Goal: Task Accomplishment & Management: Manage account settings

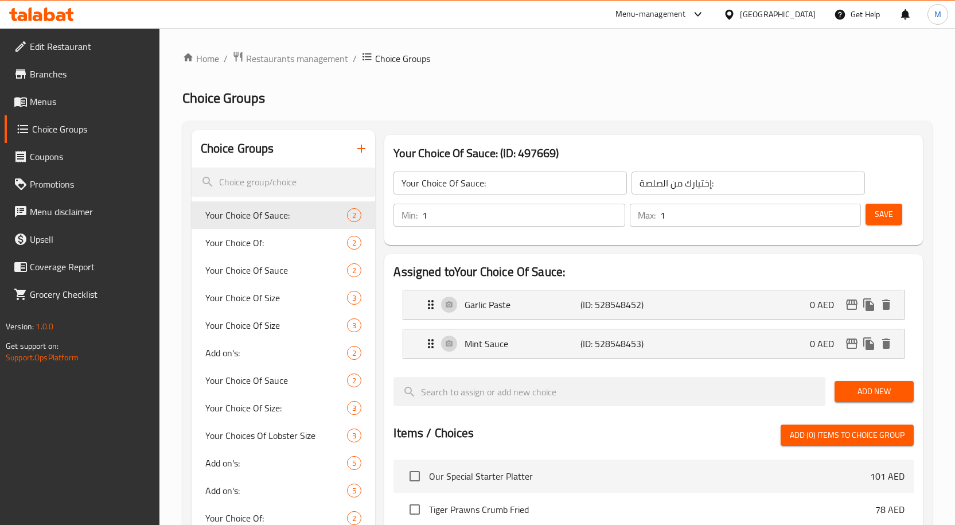
click at [34, 10] on icon at bounding box center [41, 14] width 65 height 14
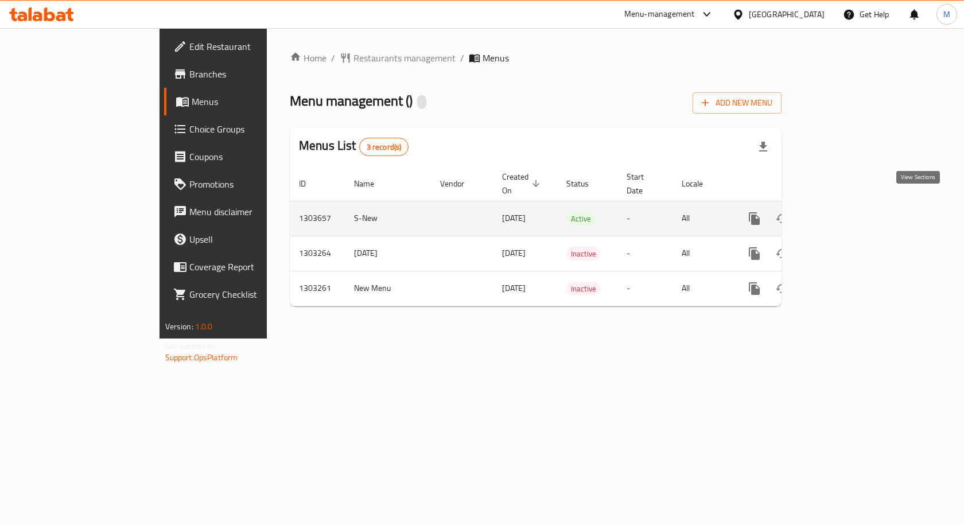
click at [851, 205] on link "enhanced table" at bounding box center [837, 219] width 28 height 28
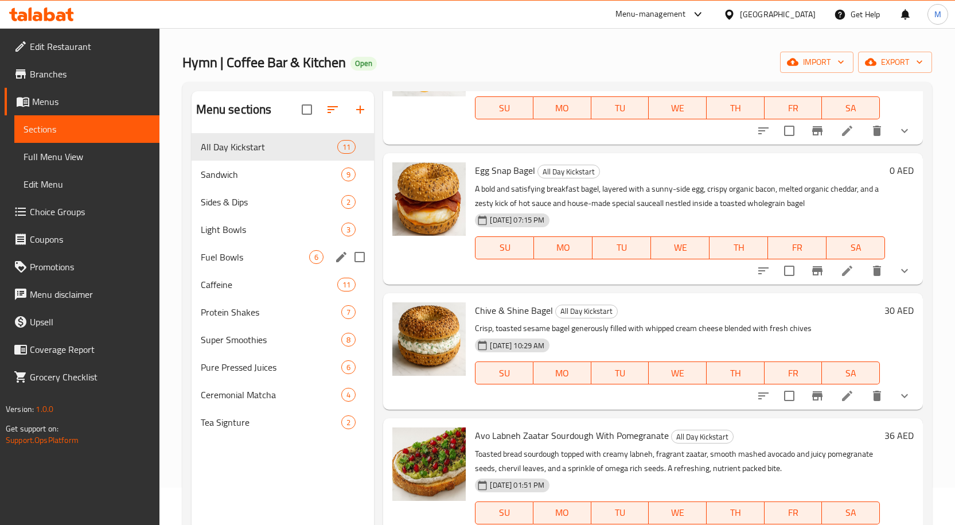
scroll to position [57, 0]
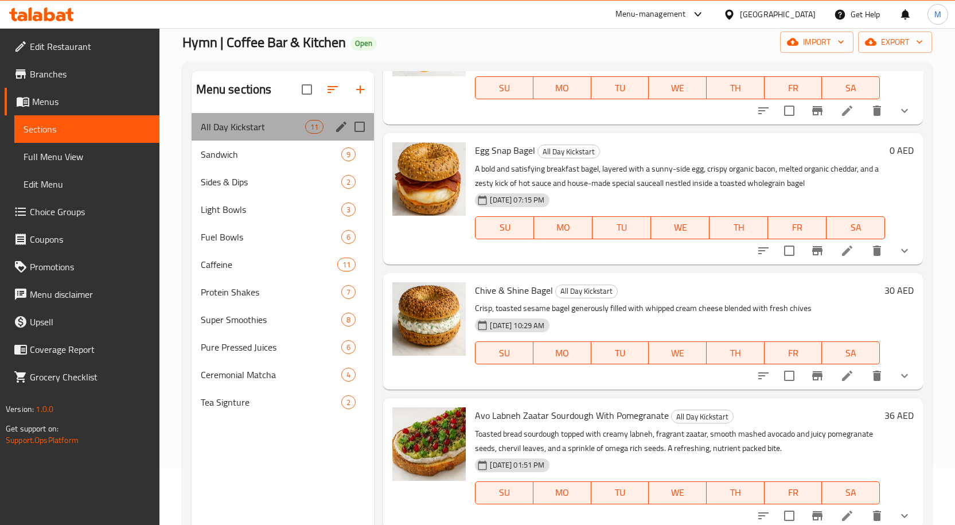
click at [275, 138] on div "All Day Kickstart 11" at bounding box center [283, 127] width 183 height 28
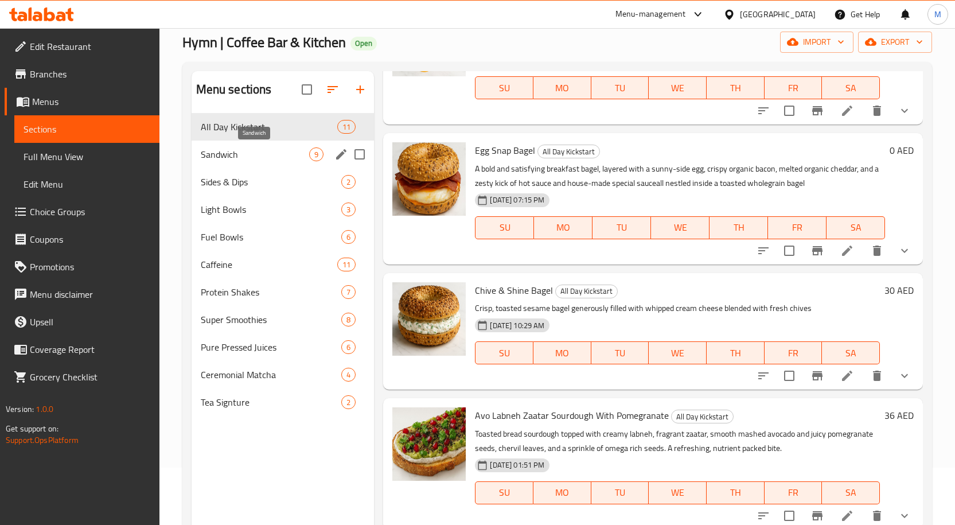
click at [270, 157] on span "Sandwich" at bounding box center [255, 154] width 109 height 14
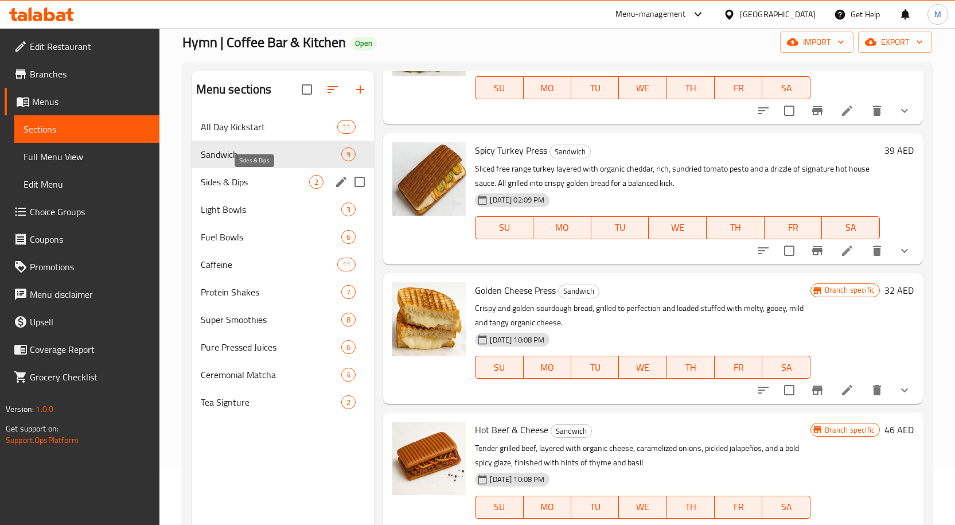
click at [274, 180] on span "Sides & Dips" at bounding box center [255, 182] width 109 height 14
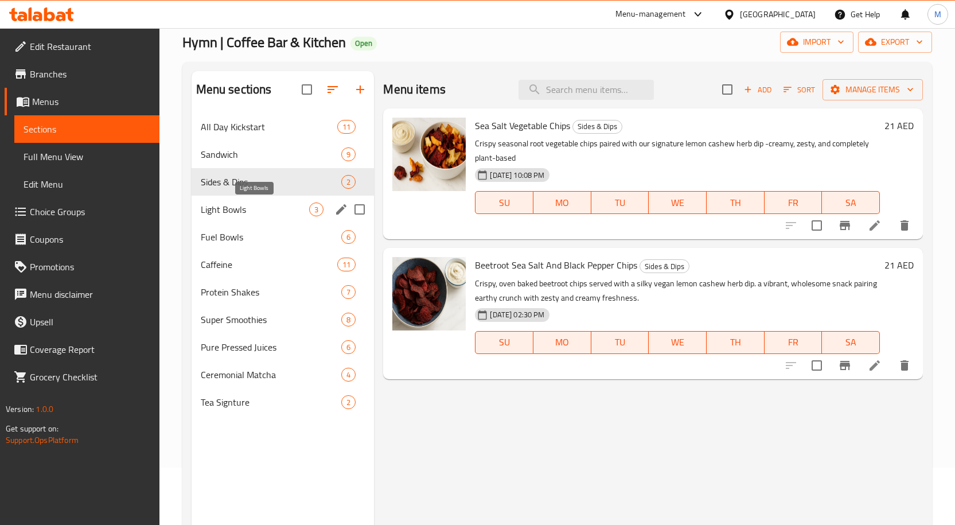
click at [286, 207] on span "Light Bowls" at bounding box center [255, 209] width 109 height 14
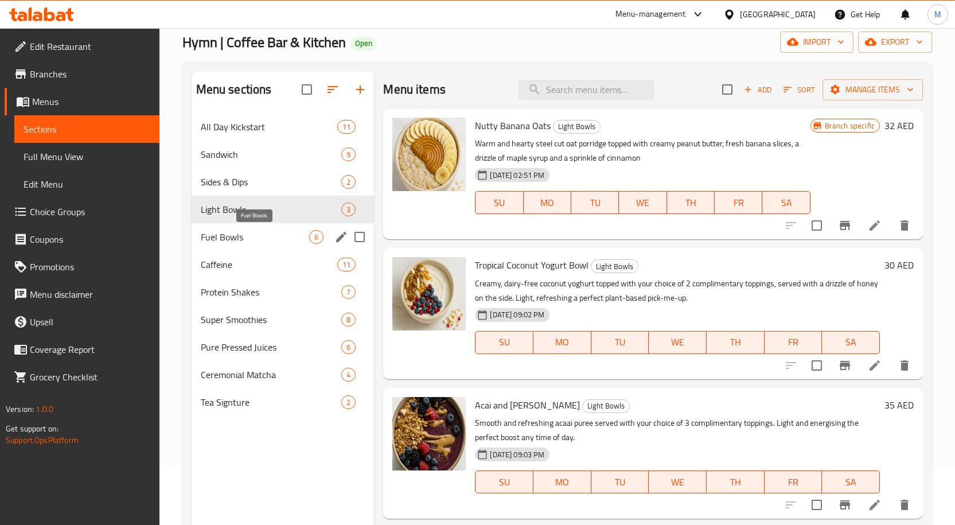
click at [303, 237] on span "Fuel Bowls" at bounding box center [255, 237] width 109 height 14
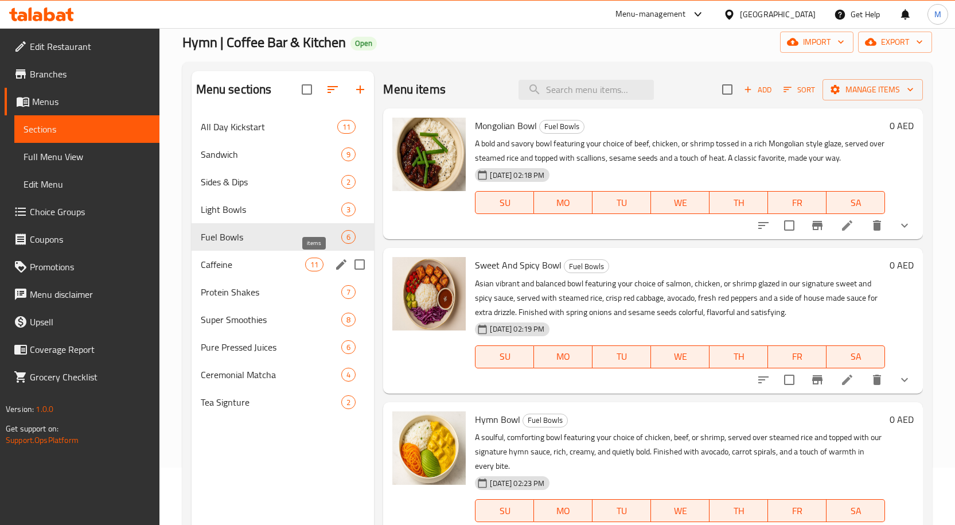
click at [307, 269] on span "11" at bounding box center [314, 264] width 17 height 11
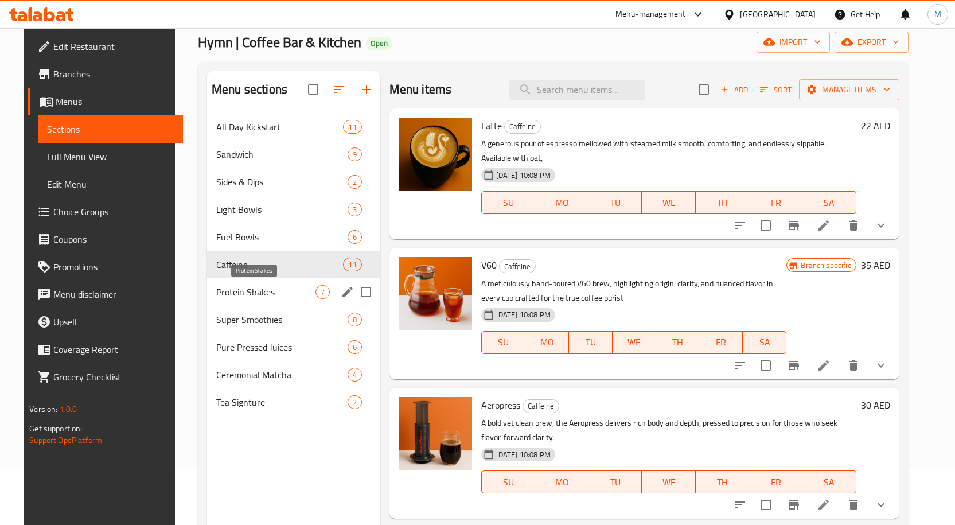
click at [306, 291] on span "Protein Shakes" at bounding box center [265, 292] width 99 height 14
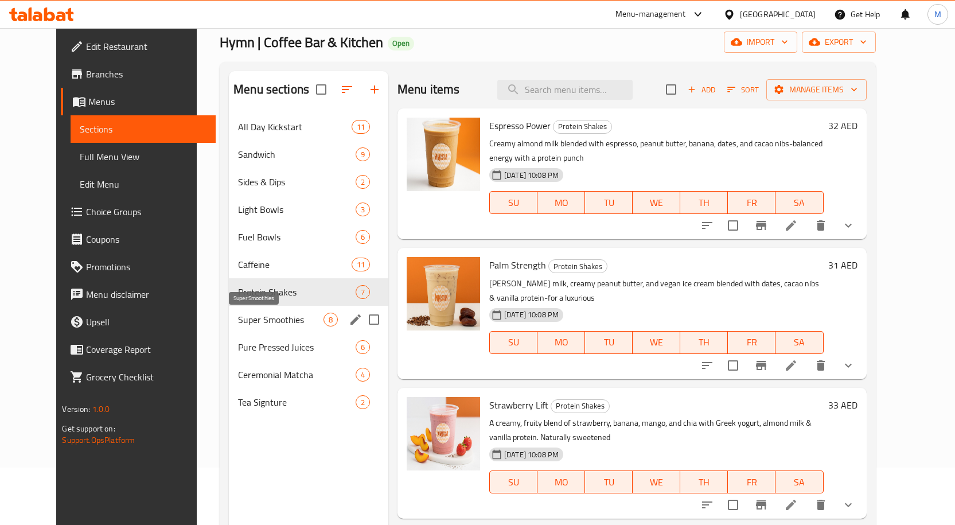
click at [303, 323] on span "Super Smoothies" at bounding box center [280, 320] width 85 height 14
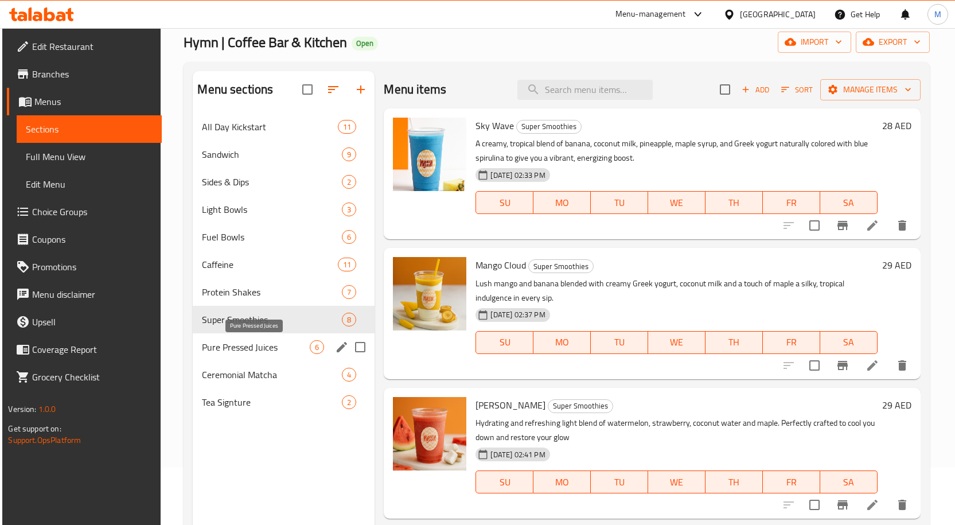
click at [291, 343] on span "Pure Pressed Juices" at bounding box center [256, 347] width 108 height 14
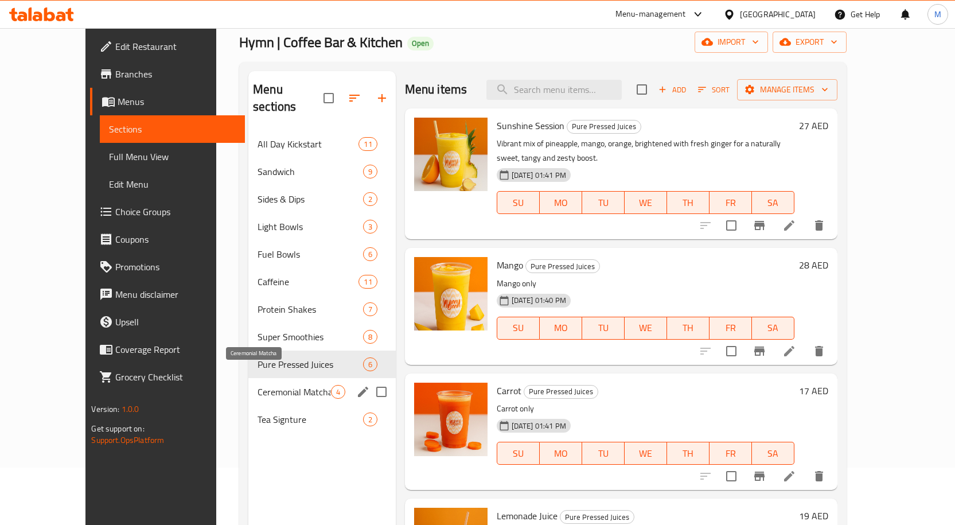
click at [302, 385] on span "Ceremonial Matcha" at bounding box center [294, 392] width 73 height 14
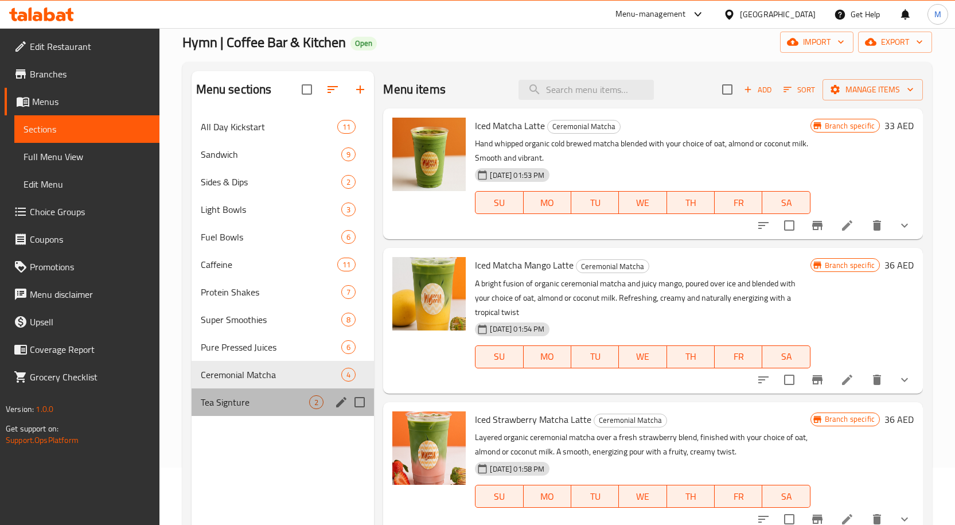
click at [283, 391] on div "Tea Signture 2" at bounding box center [283, 402] width 183 height 28
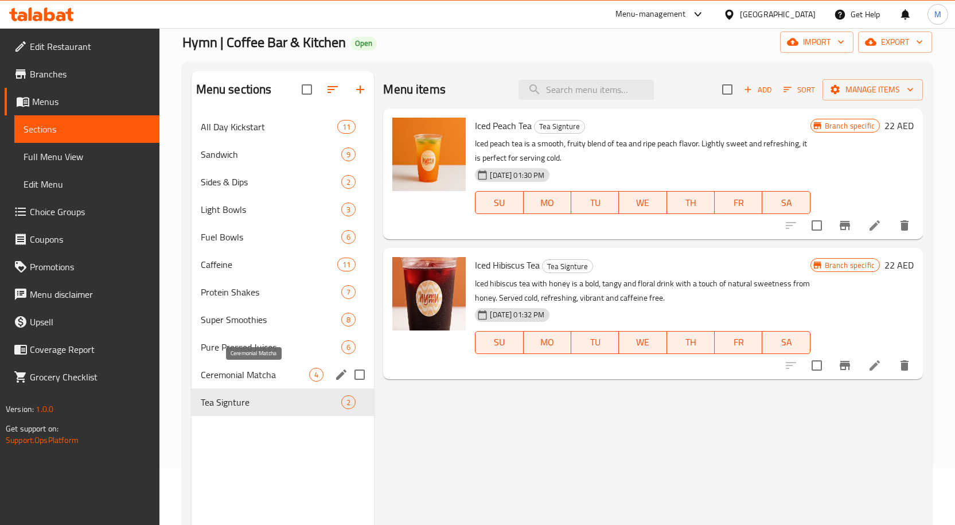
click at [267, 374] on span "Ceremonial Matcha" at bounding box center [255, 375] width 109 height 14
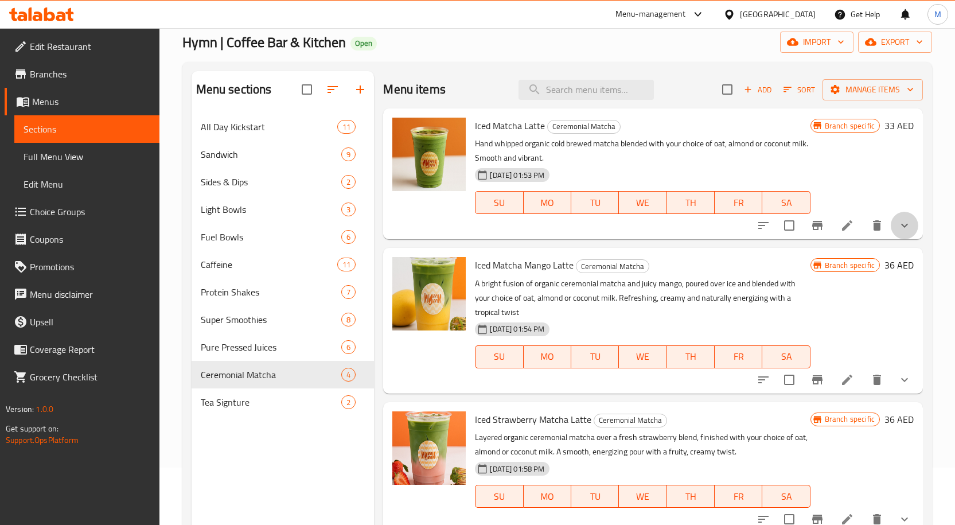
click at [908, 227] on button "show more" at bounding box center [905, 226] width 28 height 28
